Goal: Transaction & Acquisition: Purchase product/service

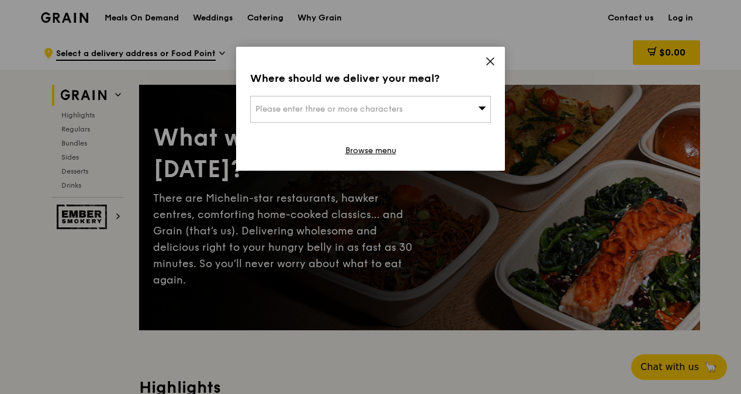
click at [489, 62] on icon at bounding box center [490, 61] width 7 height 7
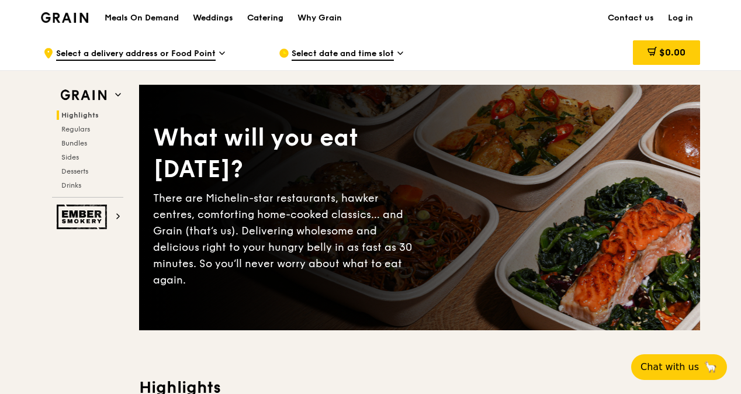
click at [273, 19] on div "Catering" at bounding box center [265, 18] width 36 height 35
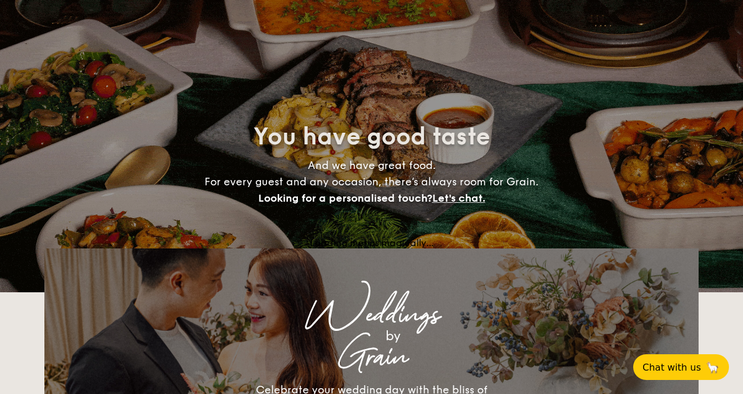
select select
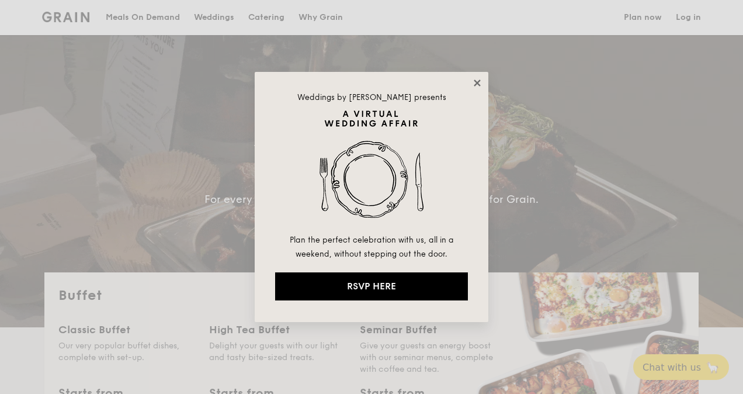
click at [475, 83] on icon at bounding box center [477, 83] width 11 height 11
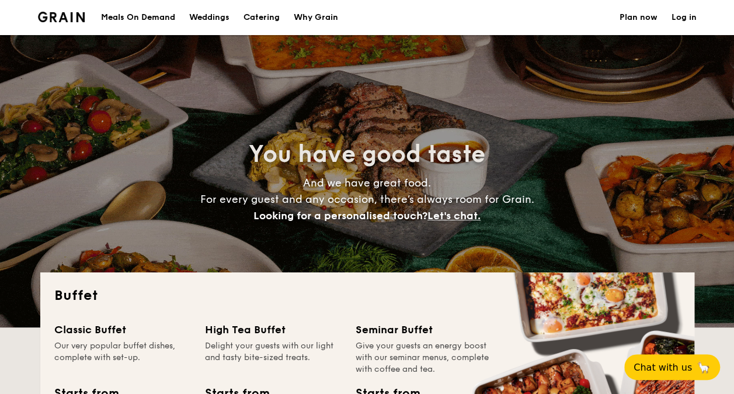
click at [273, 21] on h1 "Catering" at bounding box center [262, 17] width 36 height 35
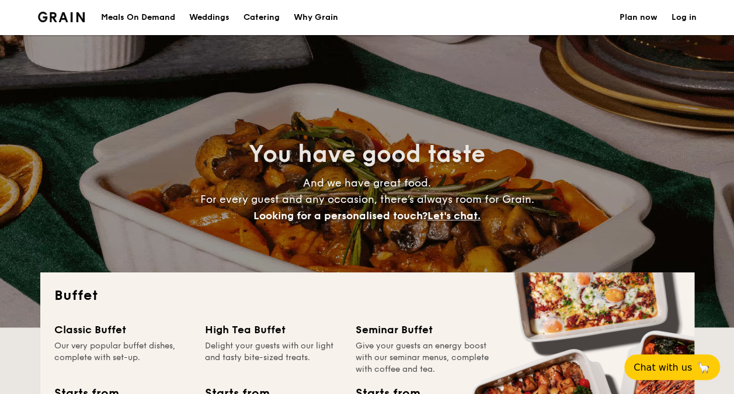
click at [161, 15] on div "Meals On Demand" at bounding box center [138, 17] width 74 height 35
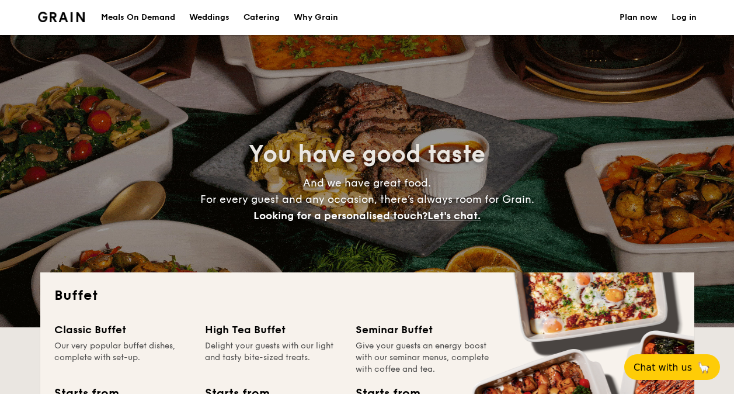
select select
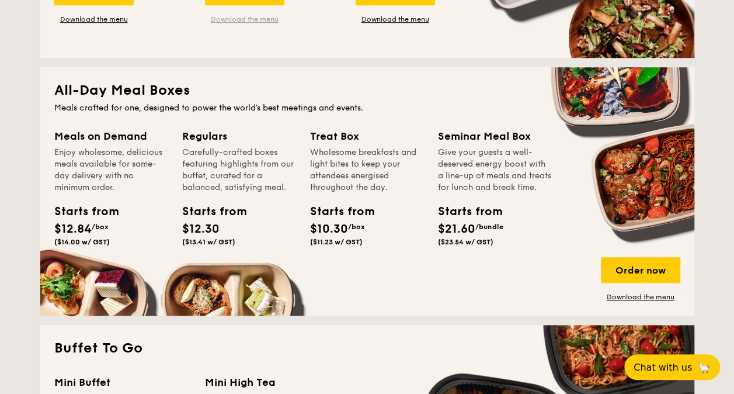
scroll to position [467, 0]
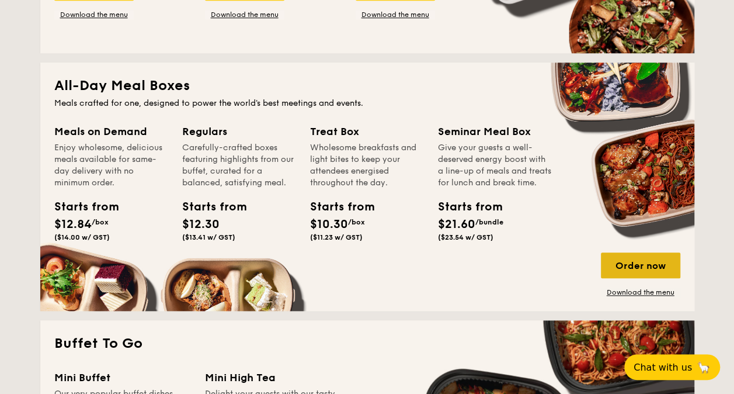
click at [620, 269] on div "Order now" at bounding box center [640, 265] width 79 height 26
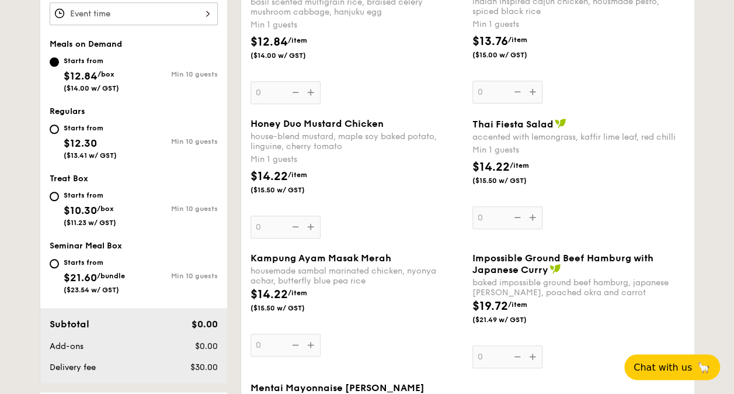
scroll to position [467, 0]
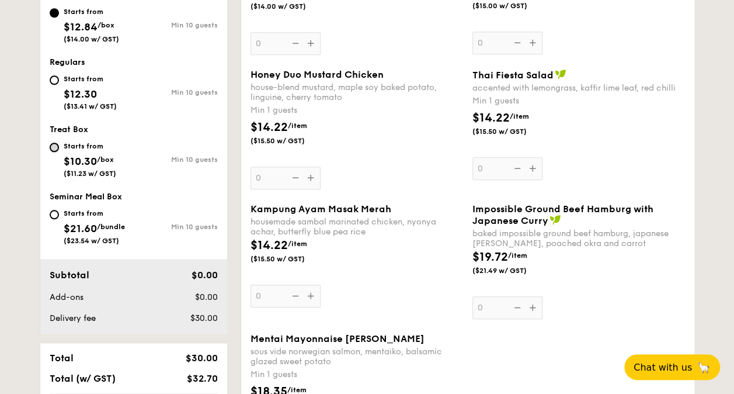
click at [58, 143] on input "Starts from $10.30 /box ($11.23 w/ GST) Min 10 guests" at bounding box center [54, 147] width 9 height 9
radio input "true"
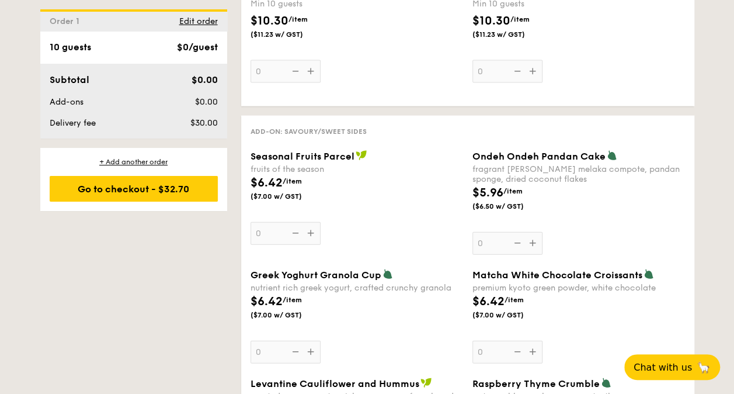
scroll to position [1285, 0]
